Goal: Task Accomplishment & Management: Complete application form

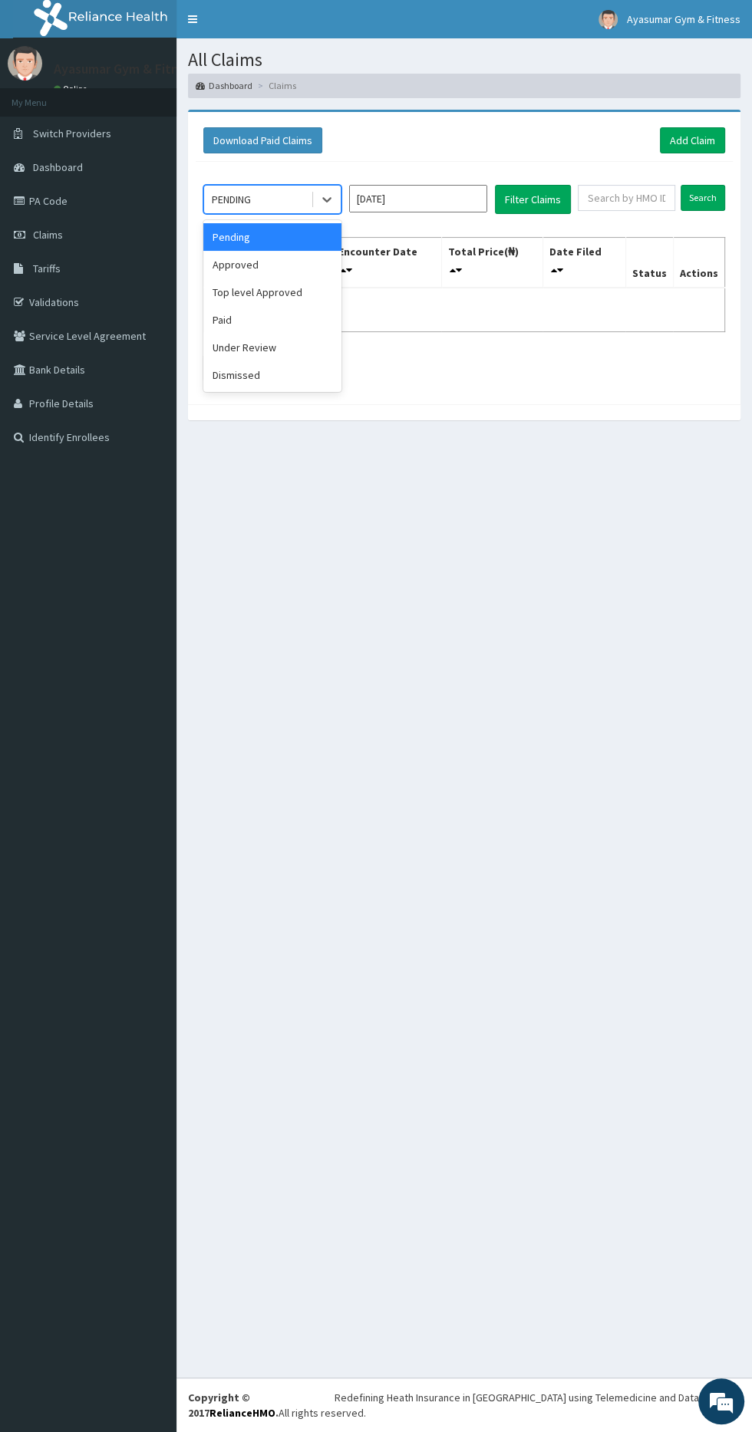
click at [234, 271] on div "Approved" at bounding box center [272, 265] width 138 height 28
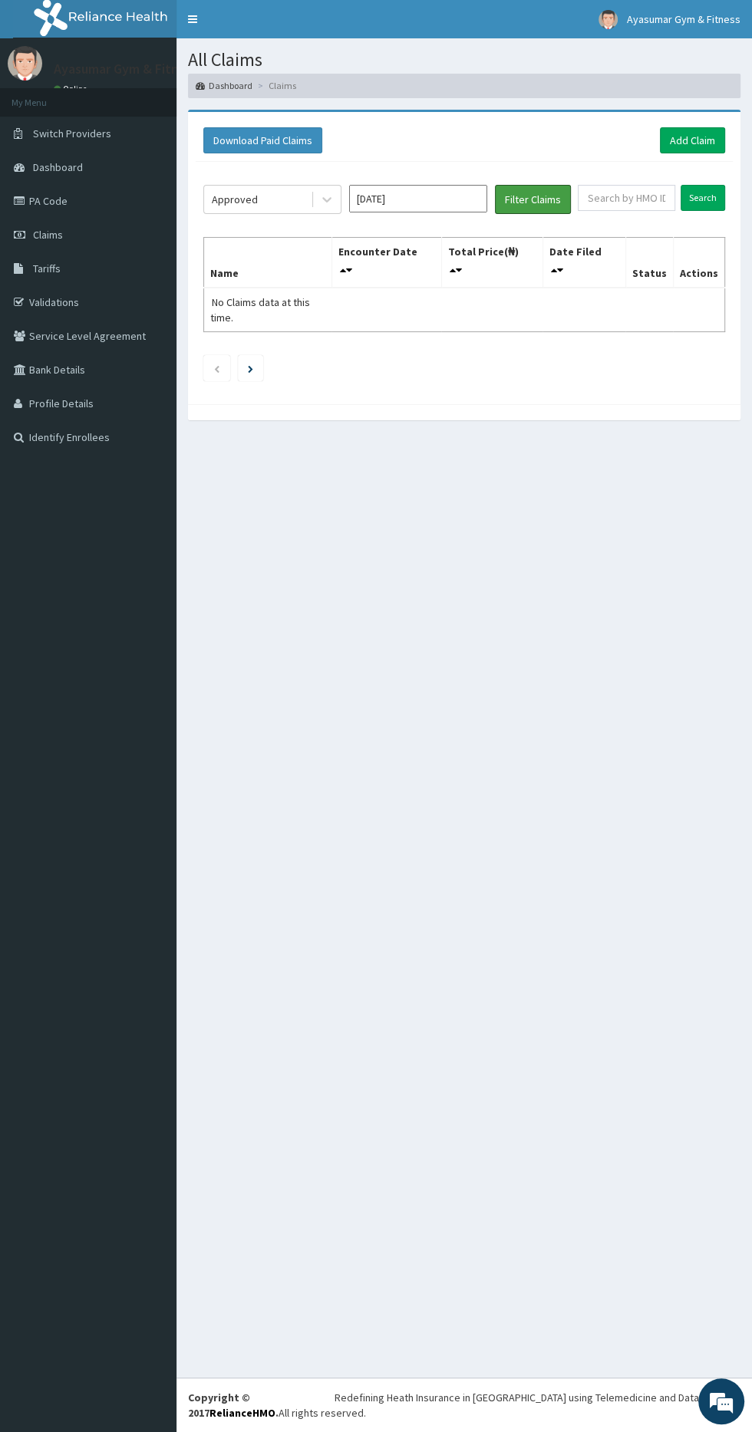
click at [545, 195] on button "Filter Claims" at bounding box center [533, 199] width 76 height 29
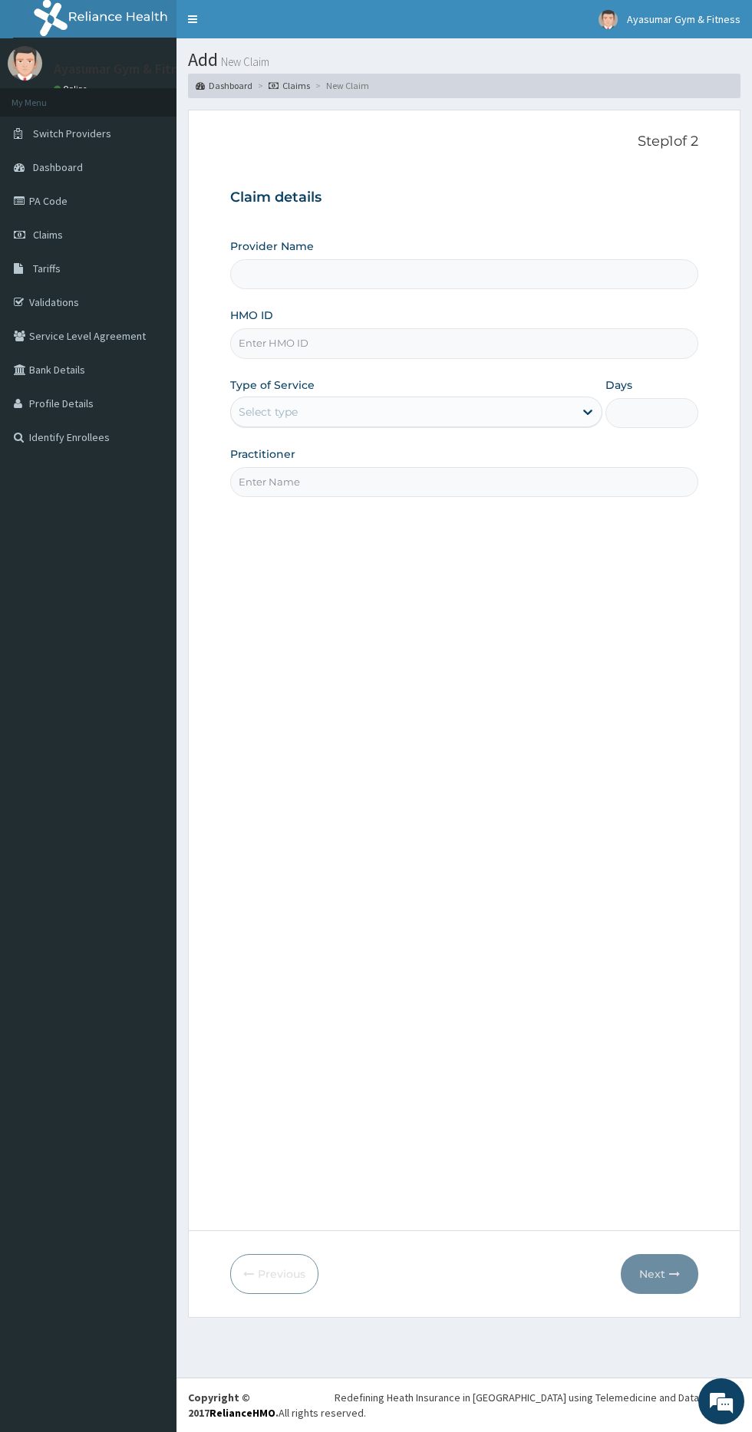
type input "Ayasumar Gym & Fitness Center"
type input "1"
